Goal: Task Accomplishment & Management: Use online tool/utility

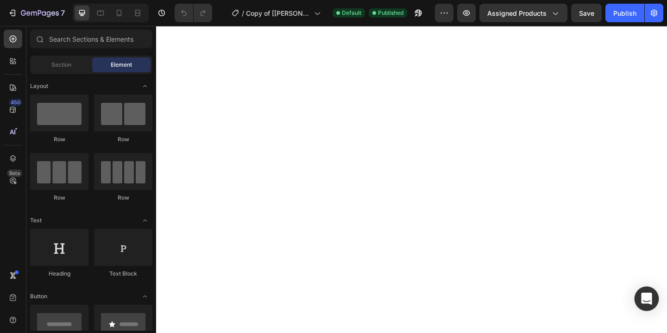
click at [653, 298] on div "Open Intercom Messenger" at bounding box center [646, 299] width 25 height 25
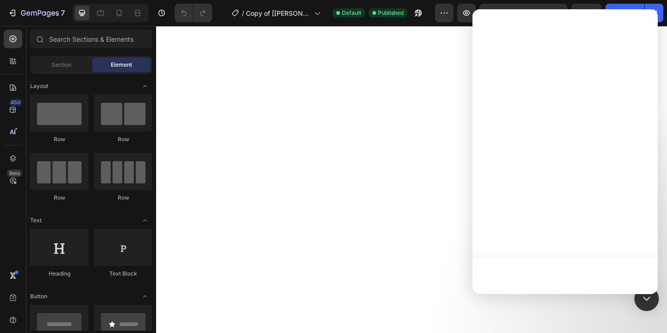
click at [648, 302] on icon "Open Intercom Messenger" at bounding box center [646, 299] width 12 height 12
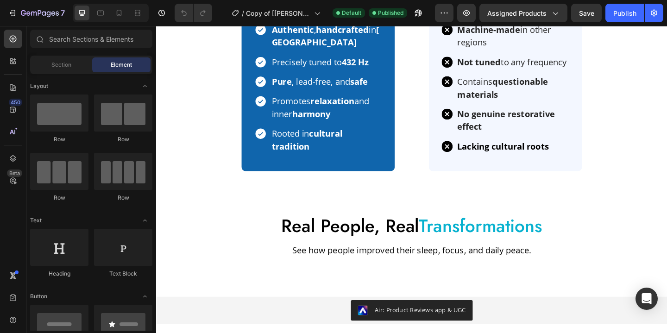
scroll to position [3483, 0]
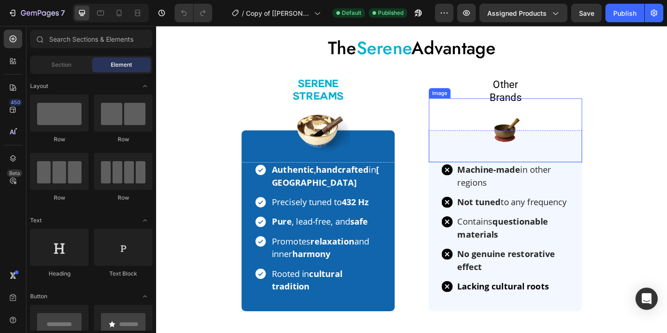
scroll to position [3449, 0]
